Goal: Information Seeking & Learning: Understand process/instructions

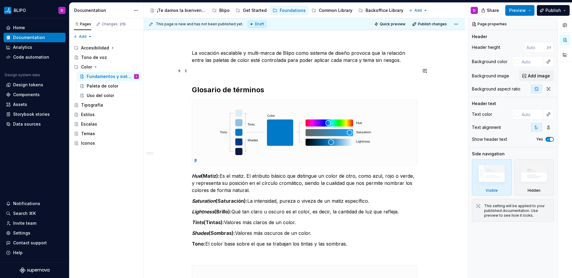
scroll to position [55, 0]
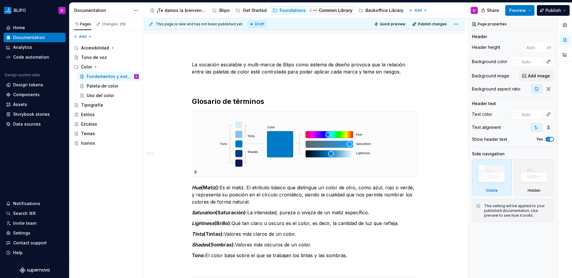
click at [324, 11] on div "Common Library" at bounding box center [336, 10] width 34 height 6
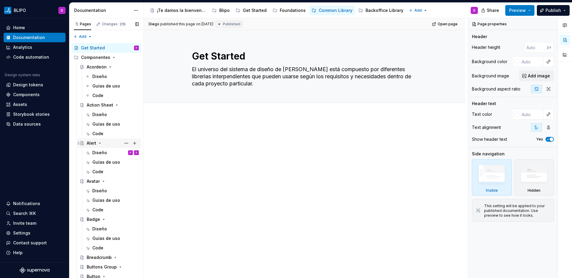
click at [91, 143] on div "Alert" at bounding box center [92, 143] width 10 height 6
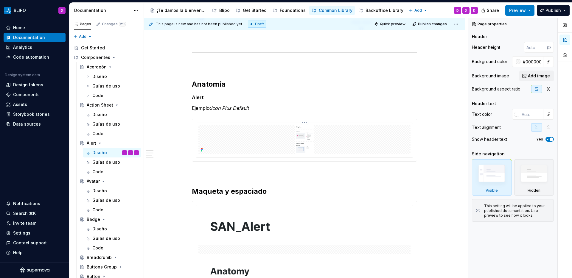
scroll to position [268, 0]
click at [269, 125] on img at bounding box center [304, 139] width 212 height 29
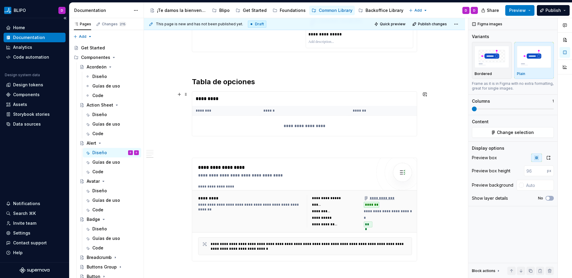
scroll to position [1357, 0]
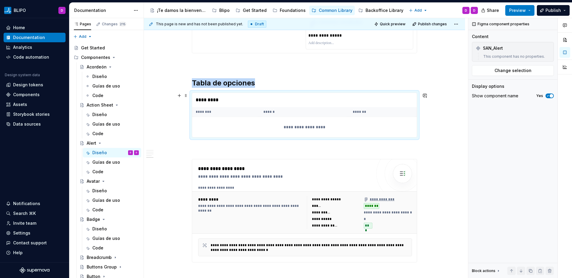
click at [324, 133] on div "**********" at bounding box center [304, 127] width 225 height 20
click at [511, 71] on span "Change selection" at bounding box center [512, 71] width 37 height 6
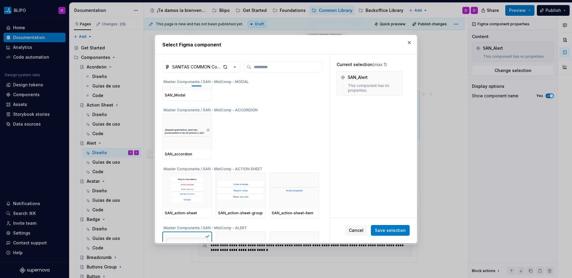
scroll to position [125, 0]
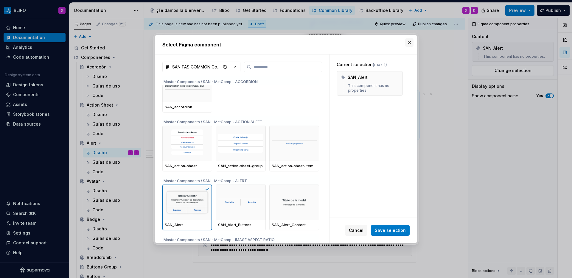
click at [409, 42] on button "button" at bounding box center [409, 42] width 8 height 8
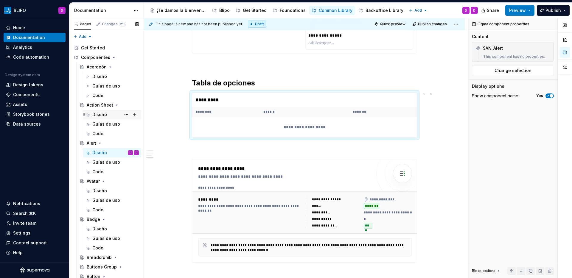
click at [105, 115] on div "Diseño" at bounding box center [99, 115] width 15 height 6
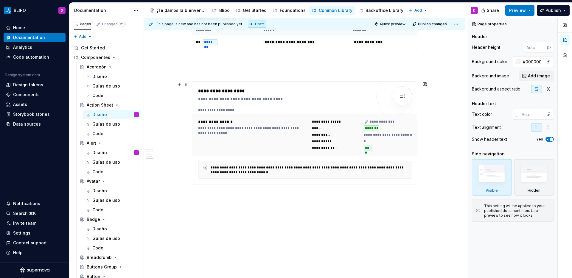
scroll to position [1272, 0]
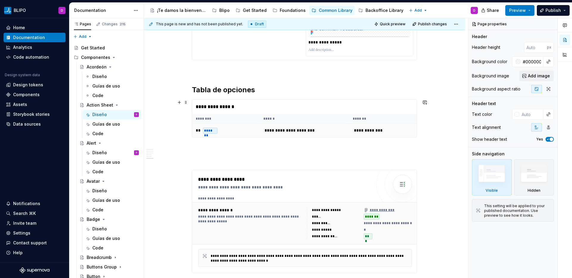
click at [221, 129] on td "** *******" at bounding box center [226, 131] width 68 height 14
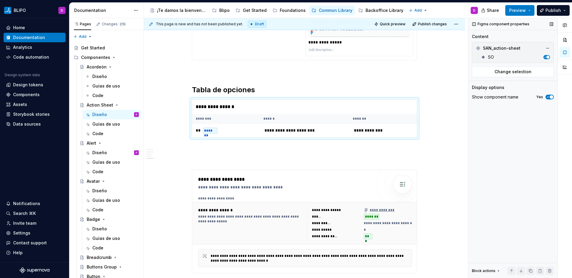
click at [506, 57] on div "SO" at bounding box center [514, 57] width 53 height 6
click at [506, 71] on span "Change selection" at bounding box center [512, 72] width 37 height 6
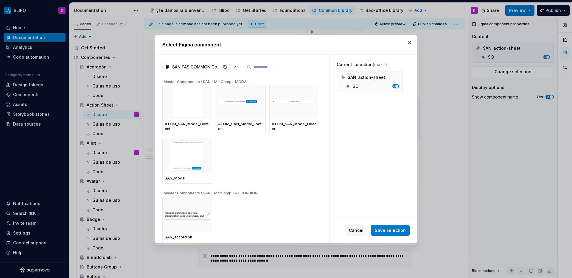
scroll to position [0, 0]
click at [408, 43] on button "button" at bounding box center [409, 42] width 8 height 8
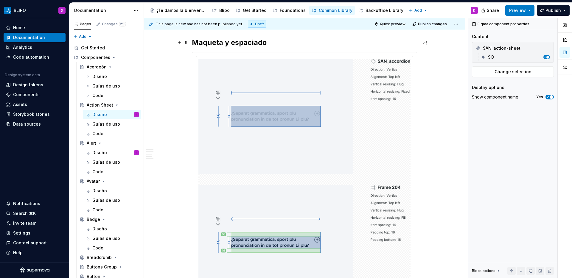
scroll to position [449, 0]
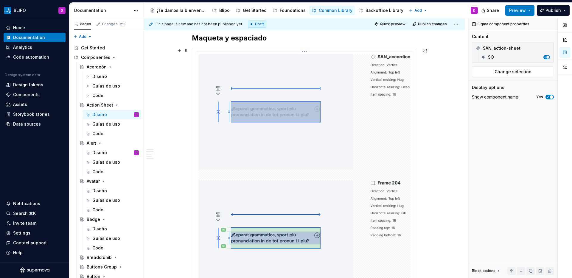
click at [324, 142] on img at bounding box center [304, 238] width 212 height 368
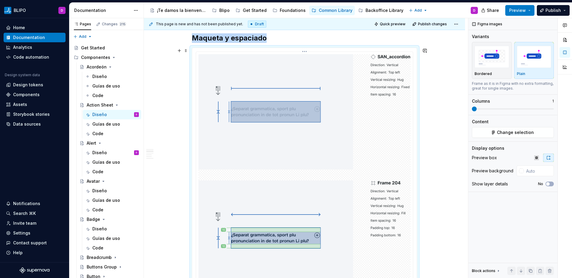
click at [354, 143] on img at bounding box center [304, 238] width 212 height 368
click at [508, 132] on span "Change selection" at bounding box center [515, 133] width 37 height 6
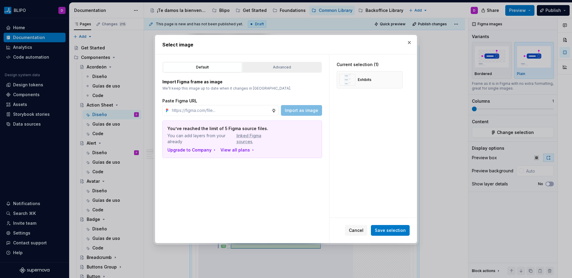
click at [287, 67] on div "Advanced" at bounding box center [282, 67] width 75 height 6
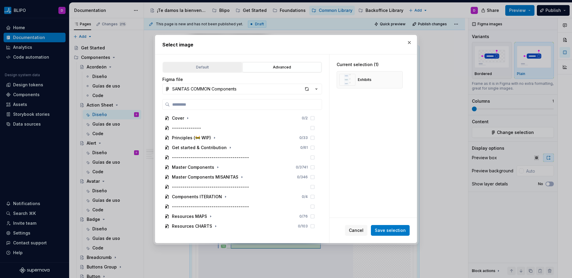
click at [210, 67] on div "Default" at bounding box center [202, 67] width 75 height 6
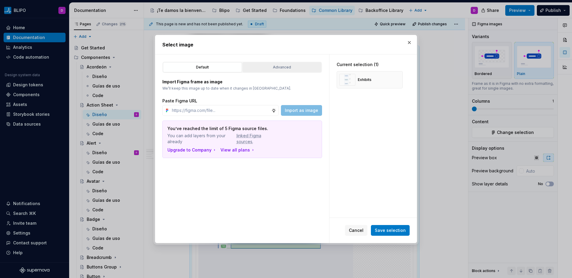
click at [265, 66] on div "Advanced" at bounding box center [282, 67] width 75 height 6
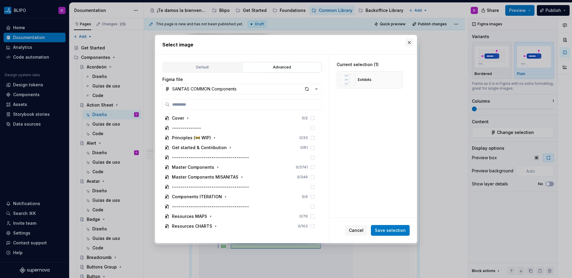
click at [409, 43] on button "button" at bounding box center [409, 42] width 8 height 8
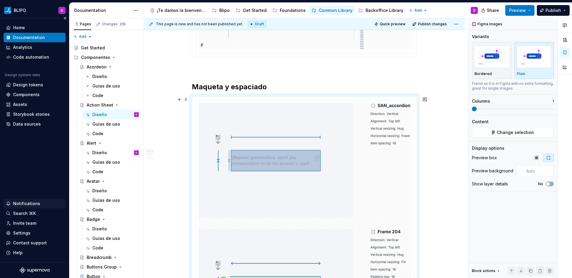
scroll to position [399, 0]
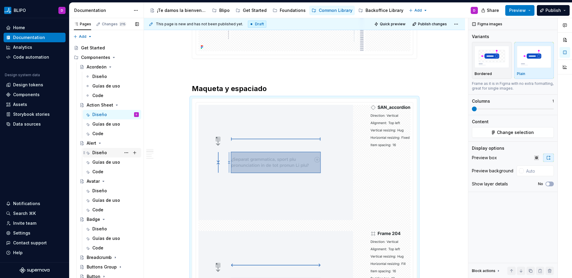
click at [99, 153] on div "Diseño" at bounding box center [99, 153] width 15 height 6
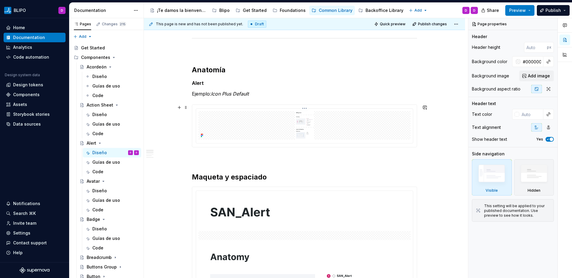
scroll to position [281, 0]
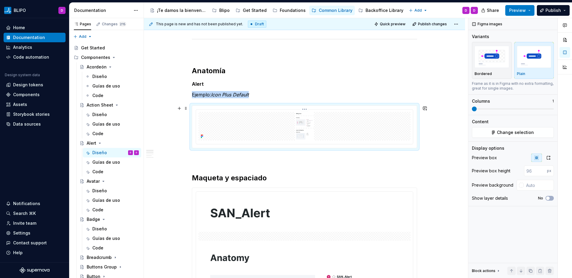
click at [337, 128] on img at bounding box center [304, 126] width 212 height 29
click at [507, 131] on span "Change selection" at bounding box center [515, 133] width 37 height 6
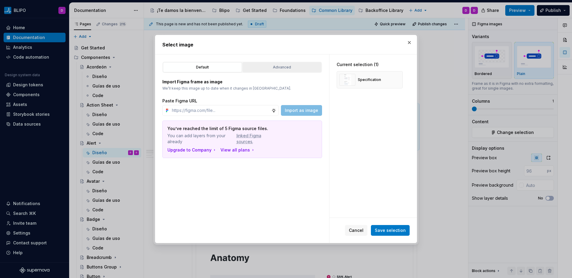
click at [267, 67] on div "Advanced" at bounding box center [282, 67] width 75 height 6
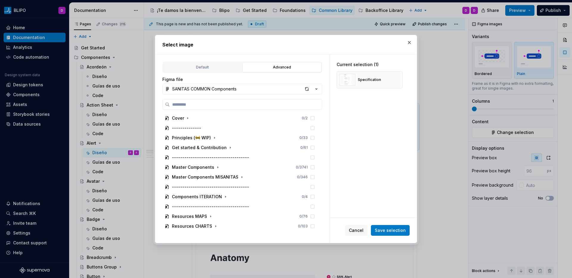
type textarea "*"
click at [264, 105] on input "search" at bounding box center [246, 105] width 152 height 6
paste input "**********"
type input "**********"
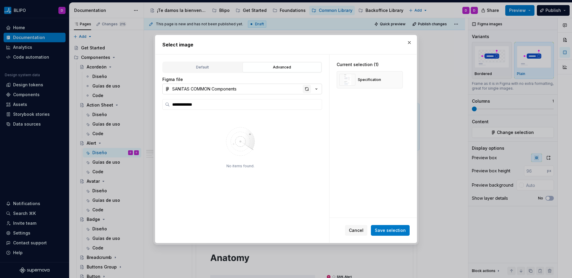
click at [306, 90] on div "button" at bounding box center [307, 89] width 8 height 8
type textarea "*"
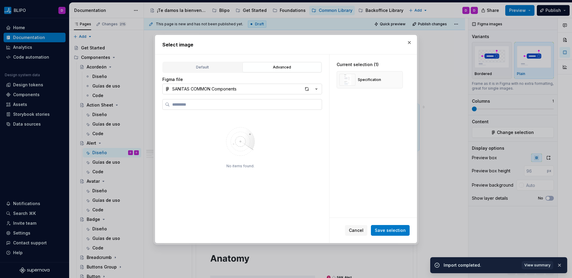
click at [233, 104] on input "search" at bounding box center [246, 105] width 152 height 6
type input "**********"
type textarea "*"
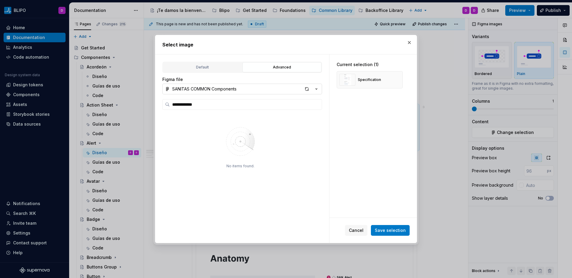
type input "**********"
type textarea "*"
click at [288, 106] on input "**********" at bounding box center [246, 105] width 152 height 6
click at [190, 104] on input "**********" at bounding box center [246, 105] width 152 height 6
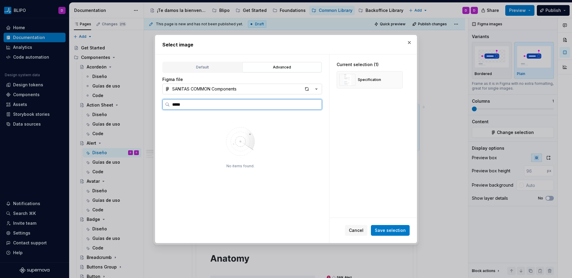
type input "*****"
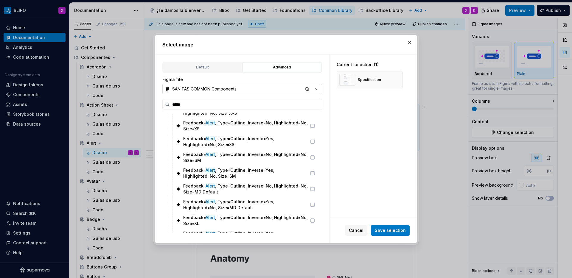
scroll to position [126, 0]
type textarea "*"
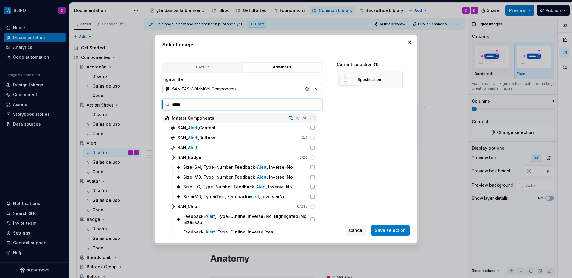
click at [167, 119] on icon at bounding box center [167, 118] width 5 height 5
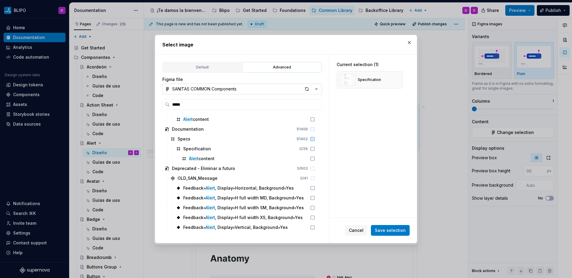
scroll to position [1179, 0]
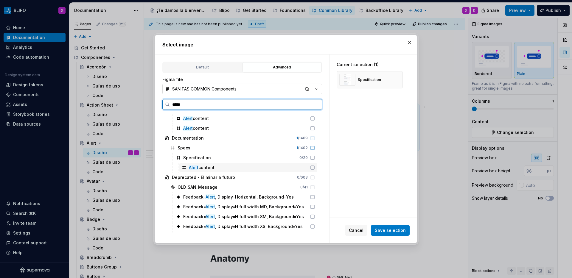
click at [184, 168] on icon at bounding box center [184, 167] width 5 height 5
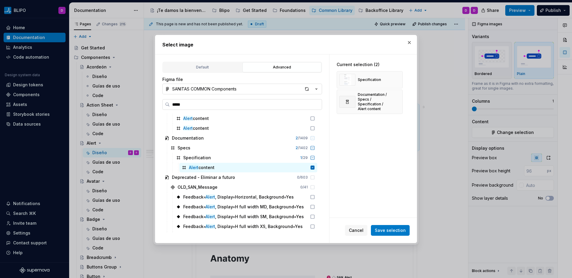
click at [317, 106] on input "*****" at bounding box center [246, 105] width 152 height 6
click at [317, 105] on input "*****" at bounding box center [246, 105] width 152 height 6
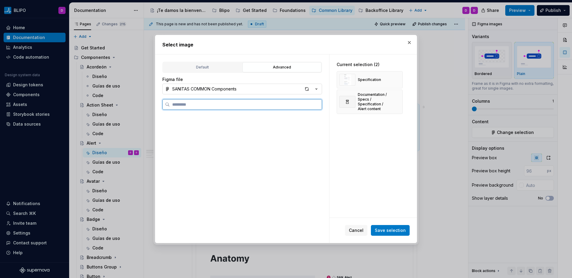
scroll to position [0, 0]
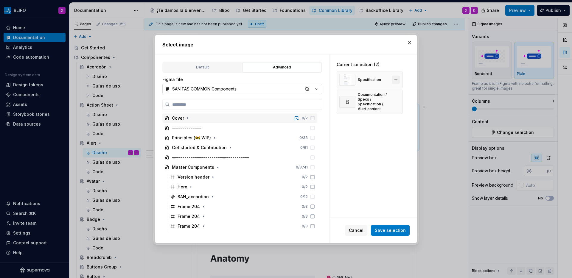
click at [396, 80] on button "button" at bounding box center [396, 80] width 8 height 8
click at [370, 86] on div "Documentation / Specs / Specification / Alert content" at bounding box center [374, 83] width 32 height 19
click at [215, 169] on icon "button" at bounding box center [217, 167] width 5 height 5
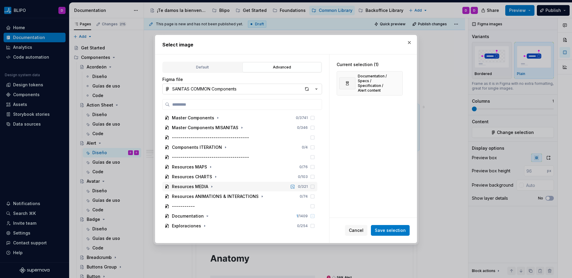
scroll to position [57, 0]
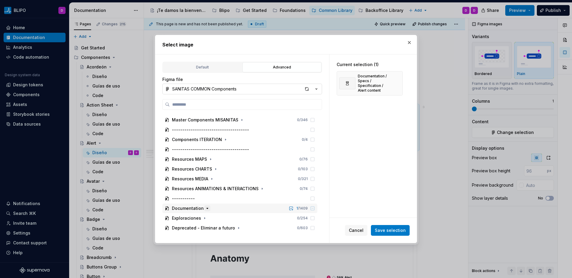
click at [206, 210] on icon "button" at bounding box center [207, 208] width 5 height 5
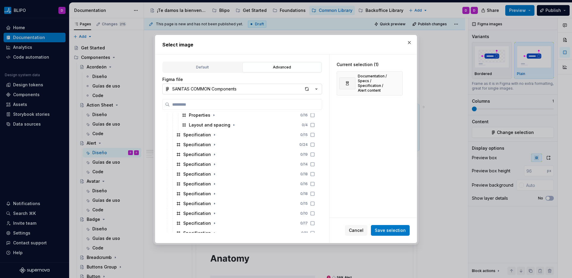
scroll to position [694, 0]
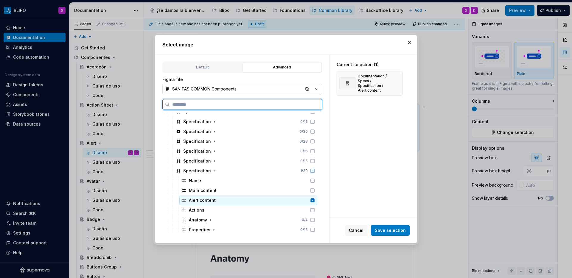
click at [184, 201] on icon at bounding box center [184, 200] width 3 height 3
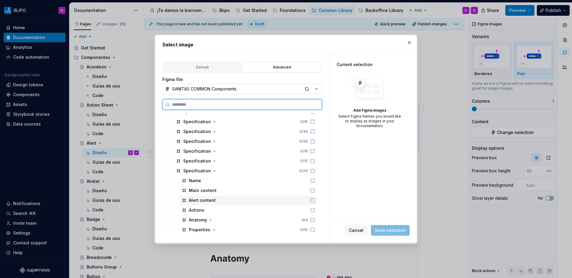
click at [193, 199] on div "Alert content" at bounding box center [202, 200] width 27 height 6
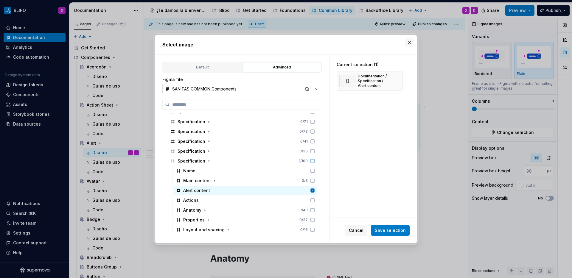
click at [409, 41] on button "button" at bounding box center [409, 42] width 8 height 8
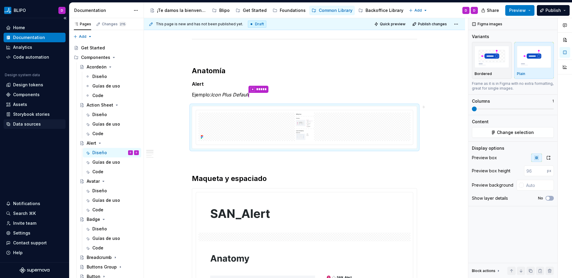
click at [28, 124] on div "Data sources" at bounding box center [27, 124] width 28 height 6
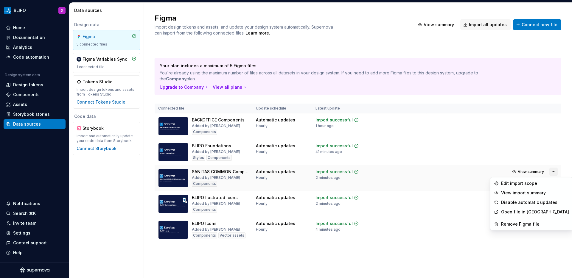
click at [552, 171] on html "BLIPO D Home Documentation Analytics Code automation Design system data Design …" at bounding box center [286, 139] width 572 height 278
click at [452, 175] on html "BLIPO D Home Documentation Analytics Code automation Design system data Design …" at bounding box center [286, 139] width 572 height 278
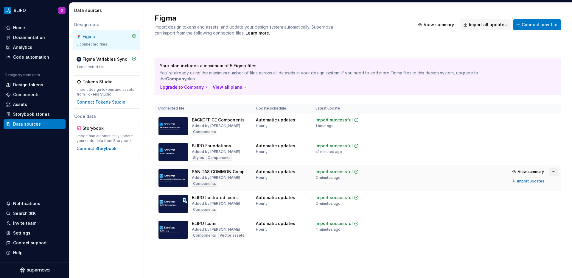
click at [552, 171] on html "BLIPO D Home Documentation Analytics Code automation Design system data Design …" at bounding box center [286, 139] width 572 height 278
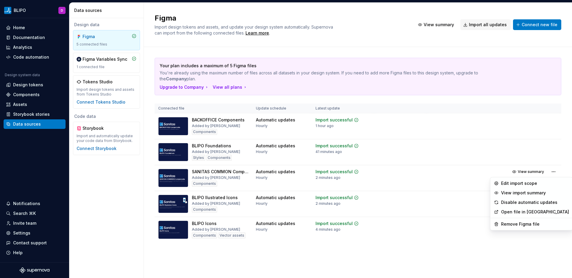
click at [462, 177] on html "BLIPO D Home Documentation Analytics Code automation Design system data Design …" at bounding box center [286, 139] width 572 height 278
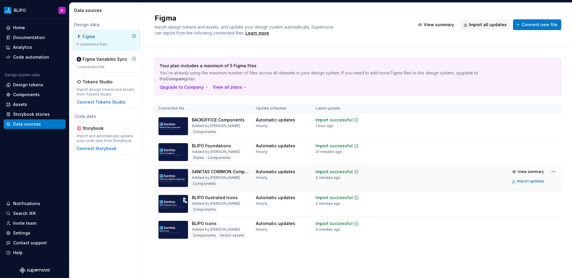
click at [228, 180] on div "SANITAS COMMON Components Added by [PERSON_NAME]" at bounding box center [220, 178] width 57 height 18
click at [532, 181] on div "Import updates" at bounding box center [530, 181] width 27 height 5
click at [29, 96] on div "Components" at bounding box center [26, 95] width 27 height 6
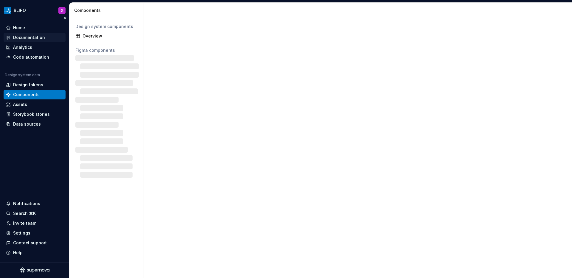
click at [27, 37] on div "Documentation" at bounding box center [29, 38] width 32 height 6
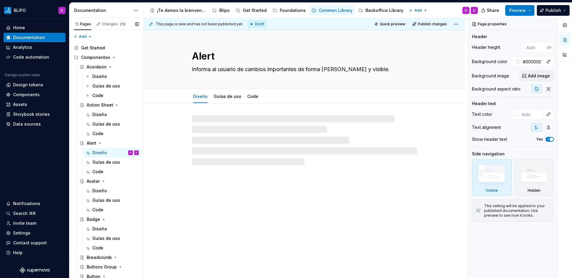
type textarea "*"
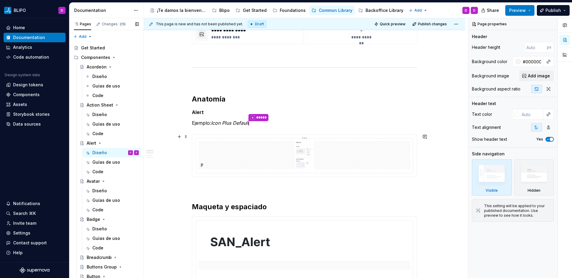
scroll to position [291, 0]
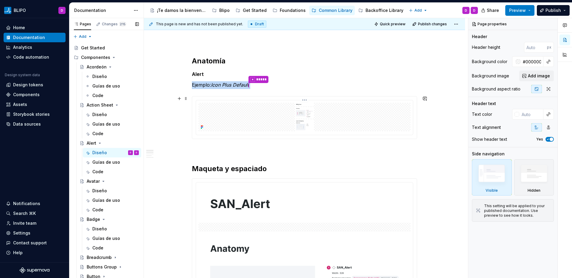
click at [314, 115] on img at bounding box center [304, 117] width 212 height 29
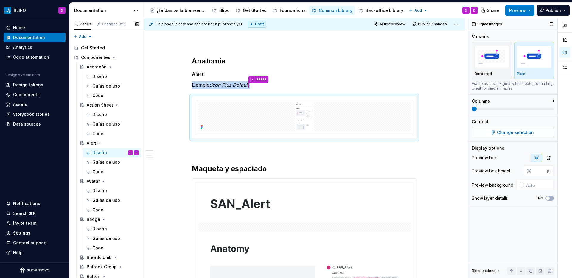
click at [510, 132] on span "Change selection" at bounding box center [515, 133] width 37 height 6
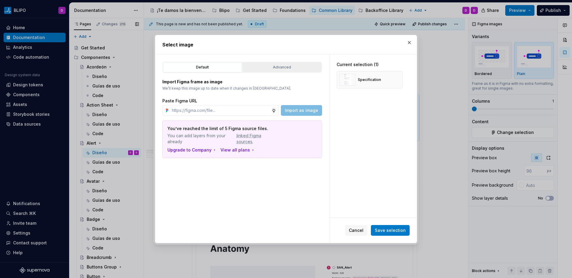
click at [278, 66] on div "Advanced" at bounding box center [282, 67] width 75 height 6
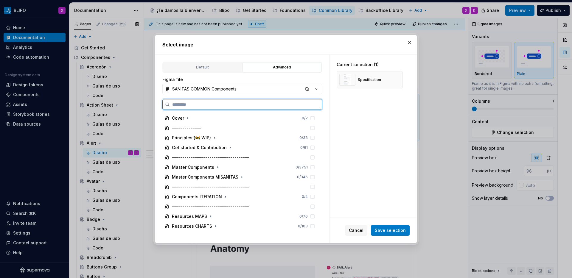
click at [214, 105] on input "search" at bounding box center [246, 105] width 152 height 6
paste input "**********"
type input "**********"
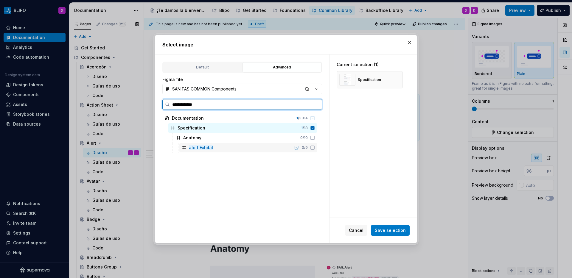
click at [312, 148] on icon at bounding box center [312, 147] width 5 height 5
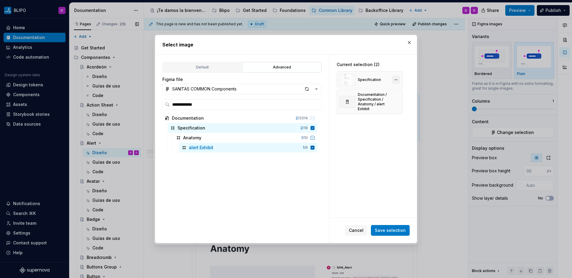
click at [396, 80] on button "button" at bounding box center [396, 80] width 8 height 8
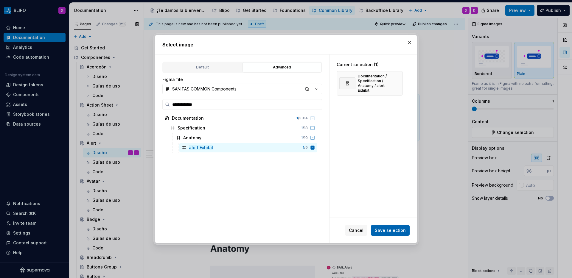
click at [390, 230] on span "Save selection" at bounding box center [390, 231] width 31 height 6
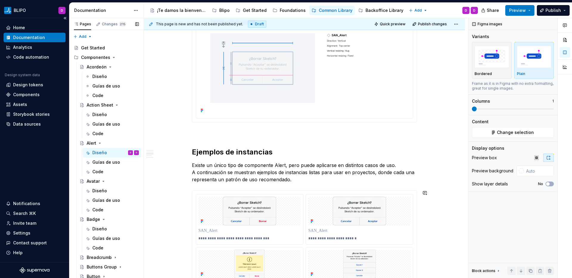
scroll to position [737, 0]
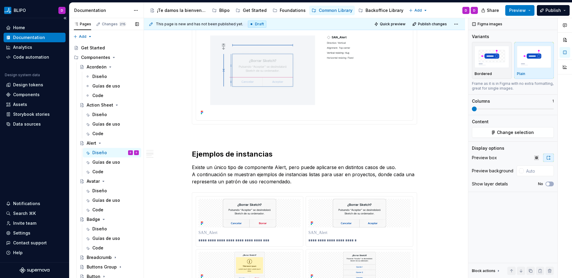
type textarea "*"
